Goal: Task Accomplishment & Management: Complete application form

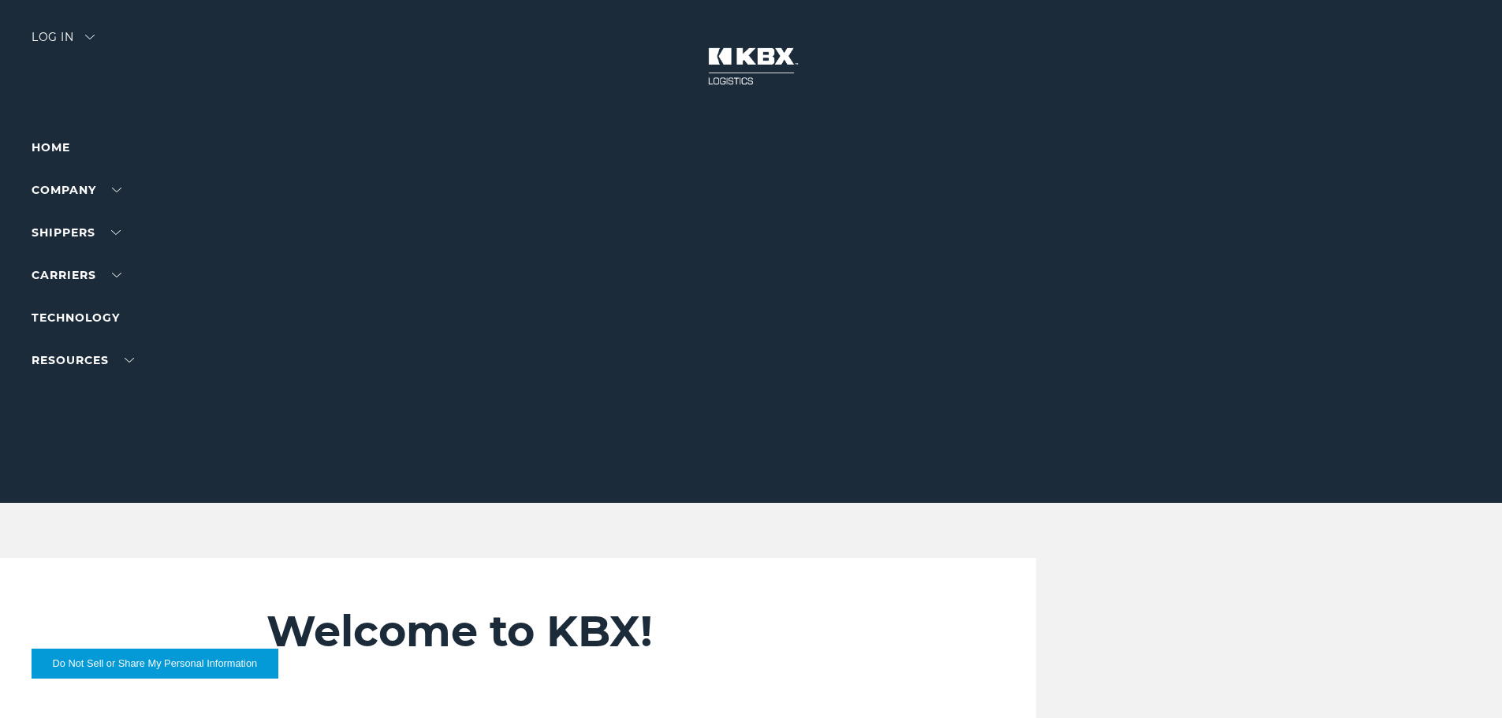
drag, startPoint x: 126, startPoint y: 549, endPoint x: 118, endPoint y: 532, distance: 18.3
click at [70, 304] on link "Become a Carrier" at bounding box center [88, 305] width 113 height 12
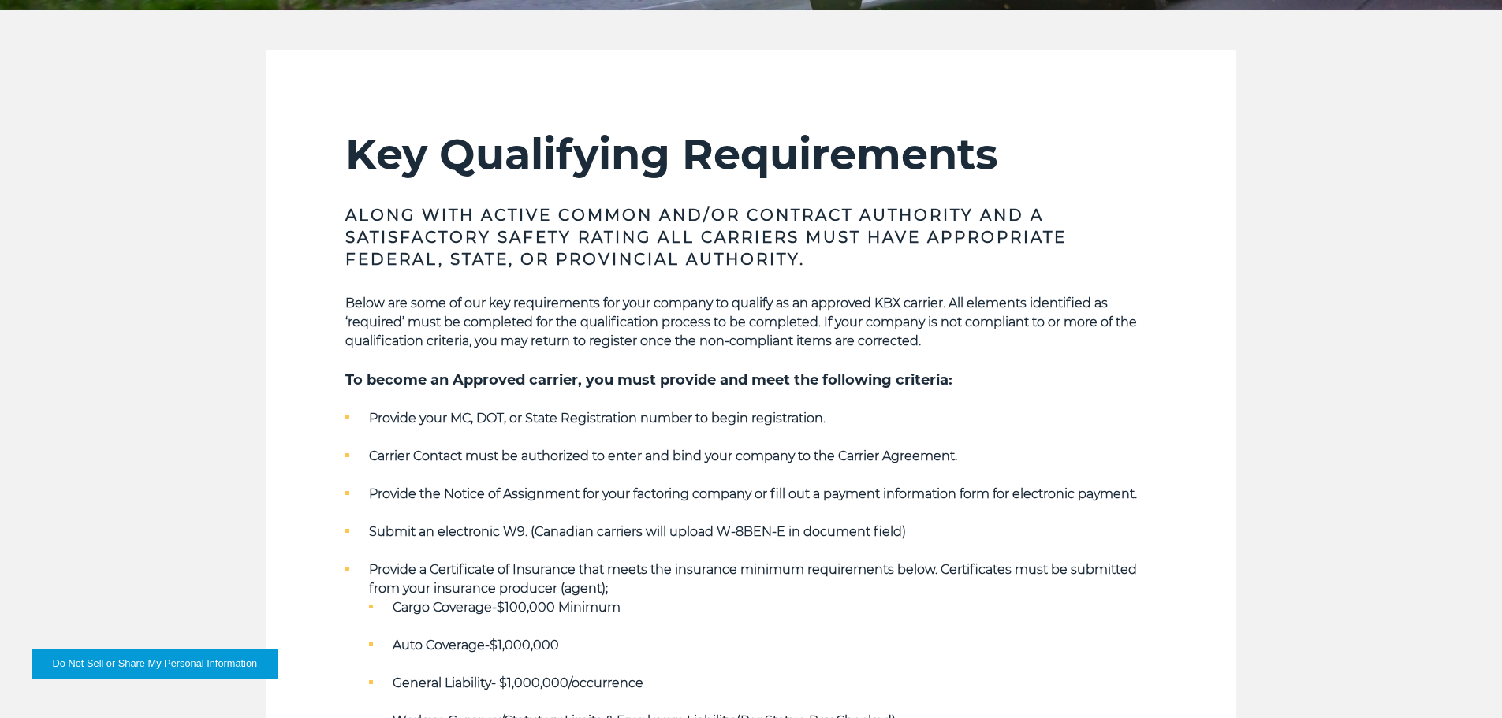
scroll to position [473, 0]
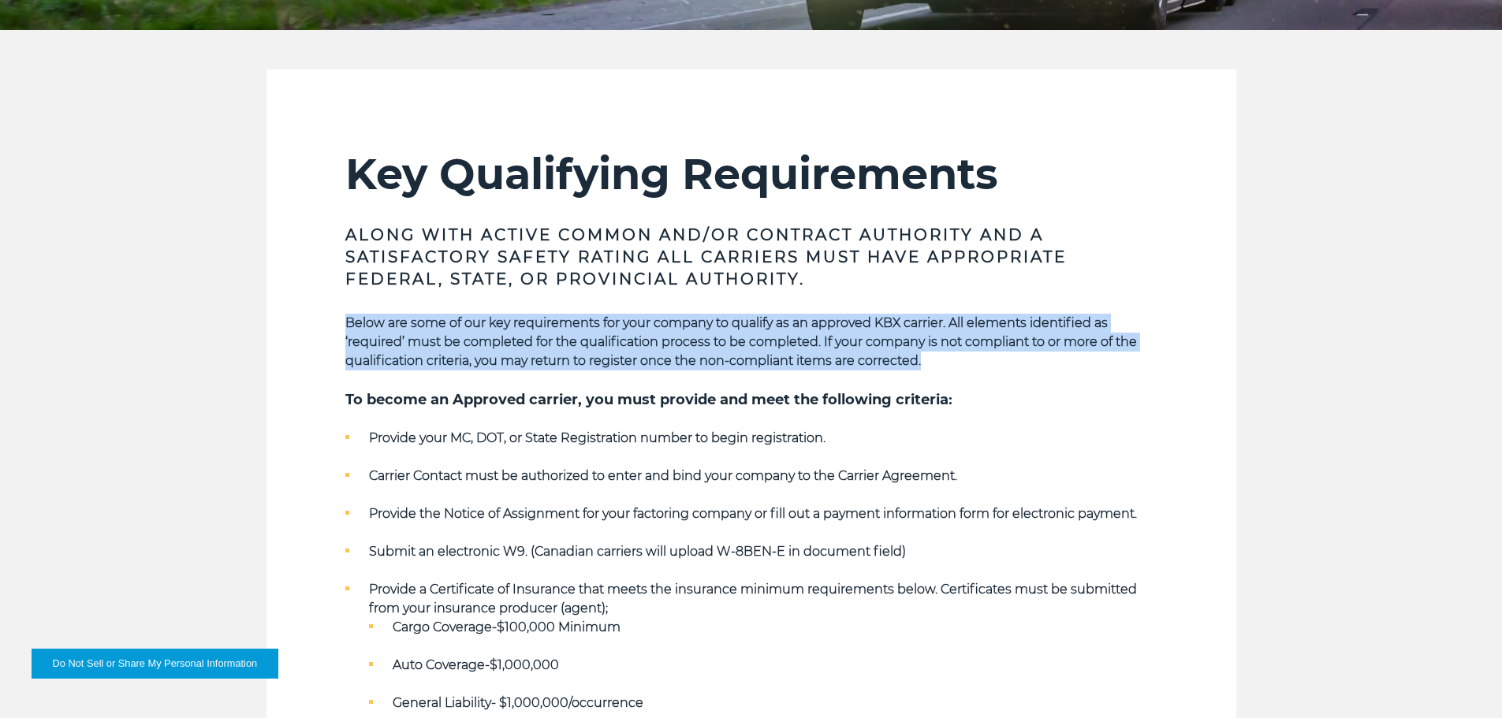
drag, startPoint x: 340, startPoint y: 319, endPoint x: 993, endPoint y: 369, distance: 654.8
click at [996, 369] on section "Key Qualifying Requirements Along with Active Common and/or Contract Authority …" at bounding box center [752, 558] width 970 height 979
click at [905, 366] on strong "Below are some of our key requirements for your company to qualify as an approv…" at bounding box center [741, 341] width 792 height 53
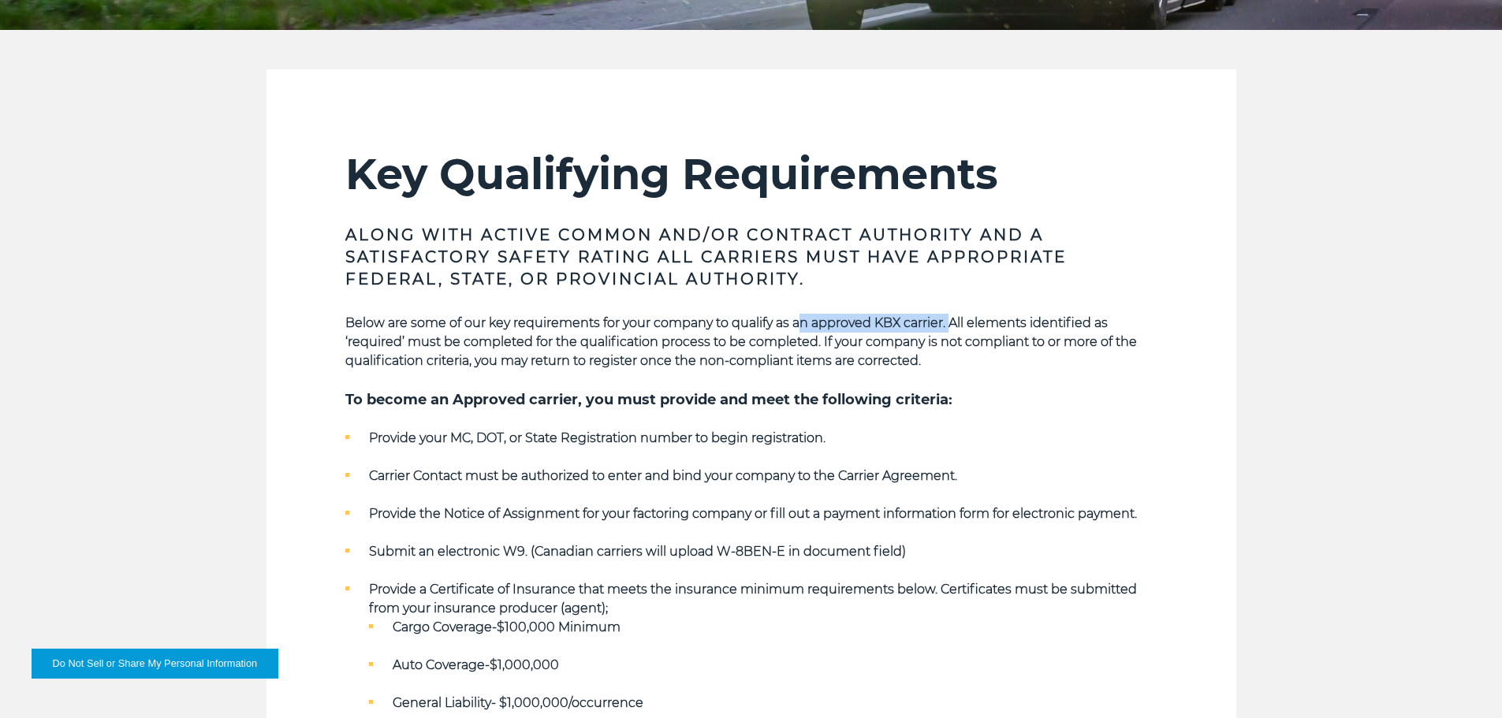
drag, startPoint x: 808, startPoint y: 321, endPoint x: 948, endPoint y: 331, distance: 140.0
click at [948, 331] on p "Below are some of our key requirements for your company to qualify as an approv…" at bounding box center [751, 342] width 812 height 57
click at [510, 331] on p "Below are some of our key requirements for your company to qualify as an approv…" at bounding box center [751, 342] width 812 height 57
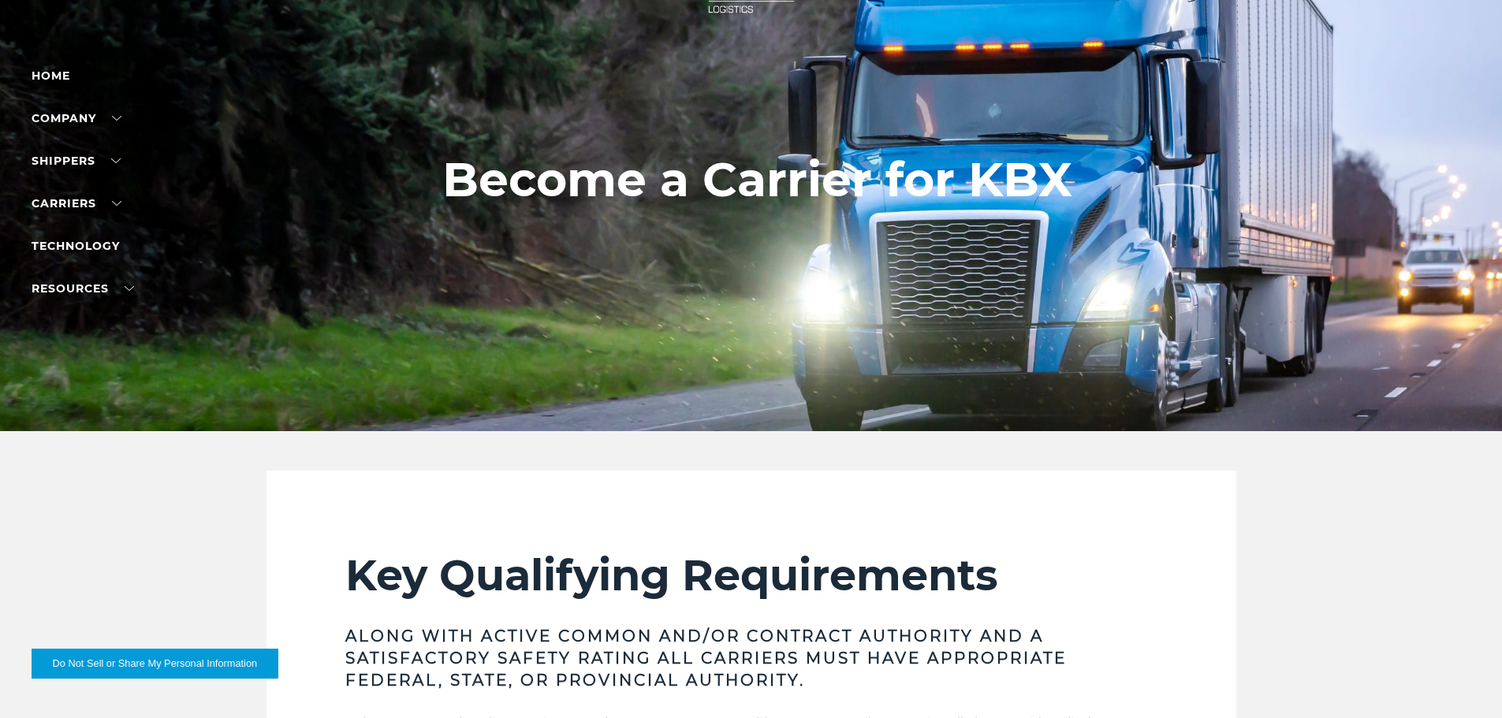
scroll to position [0, 0]
